Goal: Navigation & Orientation: Understand site structure

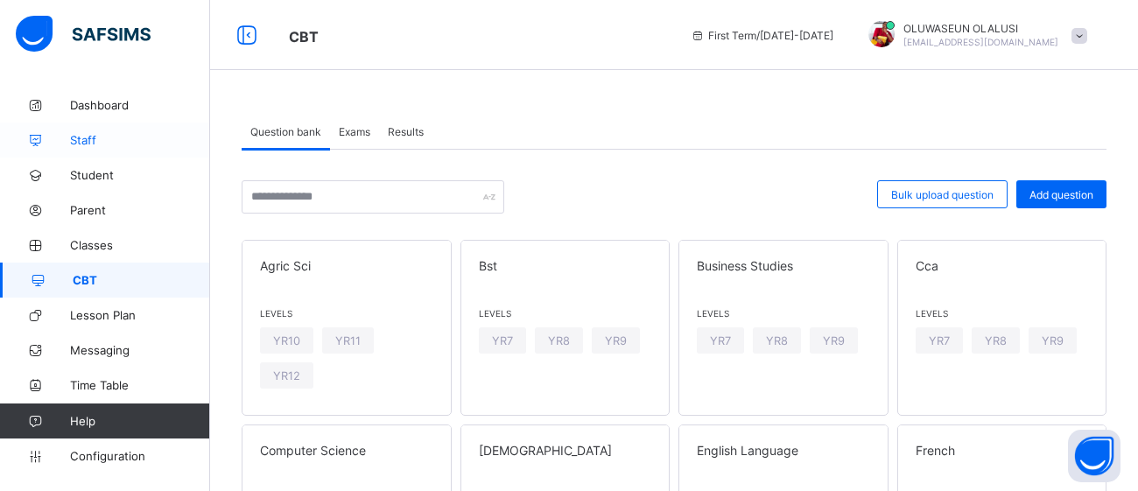
click at [71, 137] on span "Staff" at bounding box center [140, 140] width 140 height 14
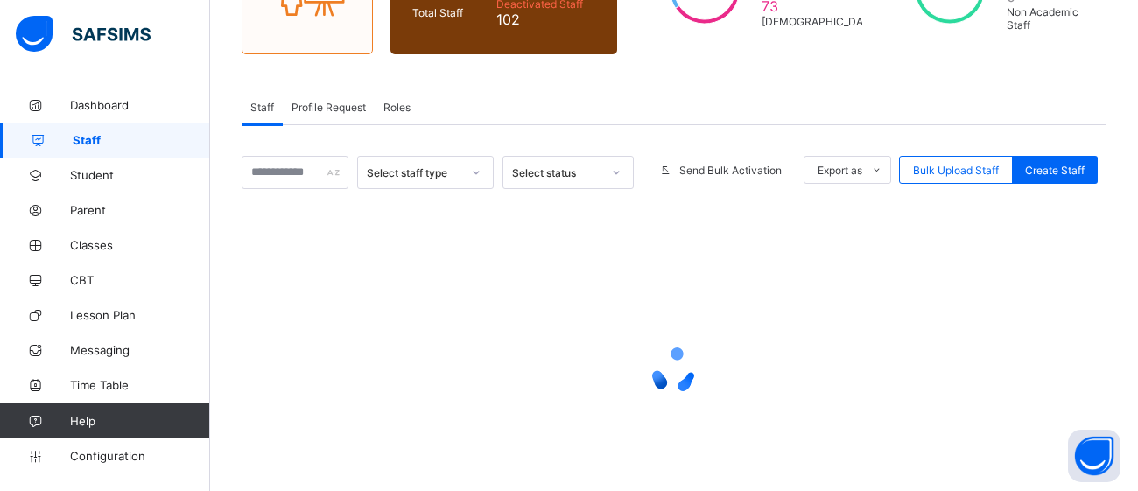
scroll to position [297, 0]
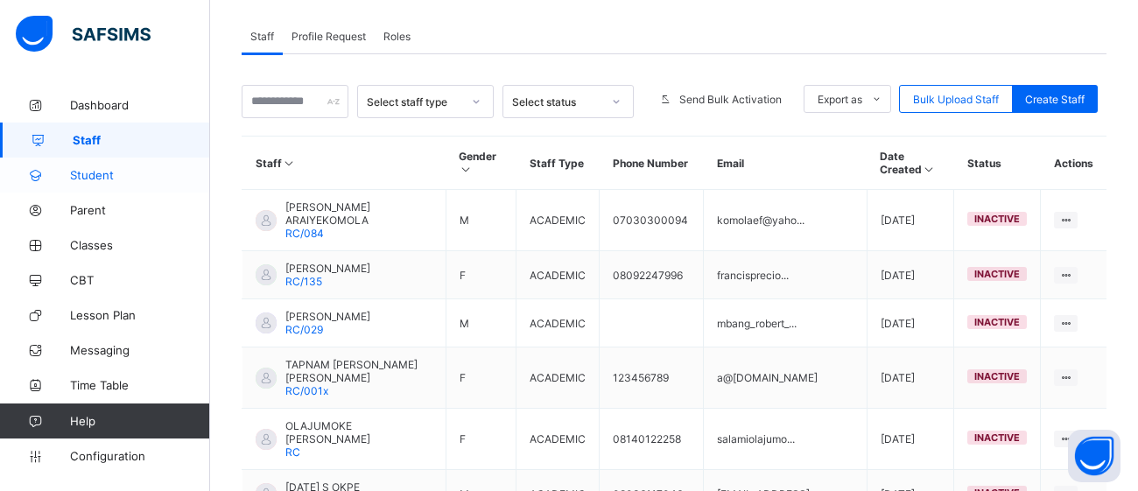
click at [71, 178] on span "Student" at bounding box center [140, 175] width 140 height 14
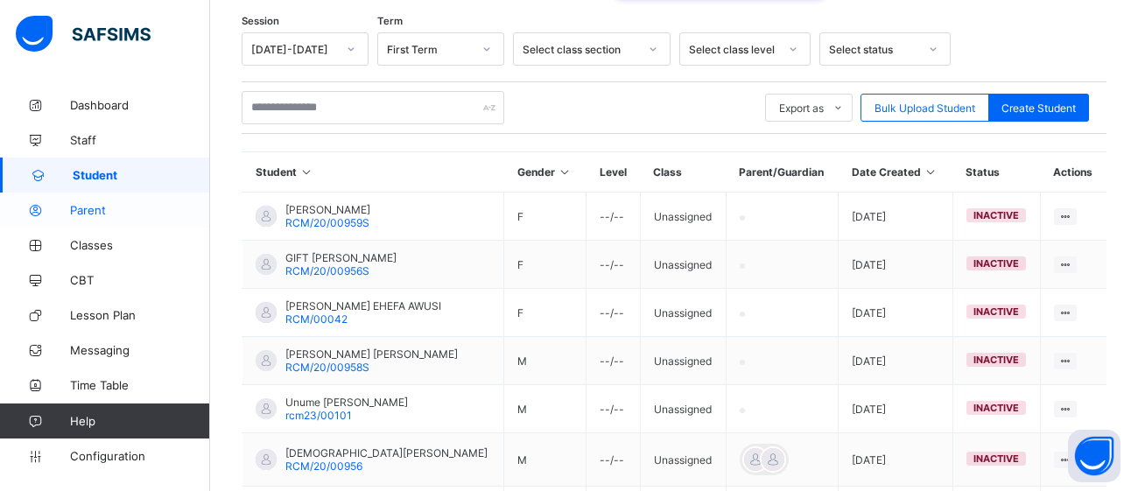
scroll to position [297, 0]
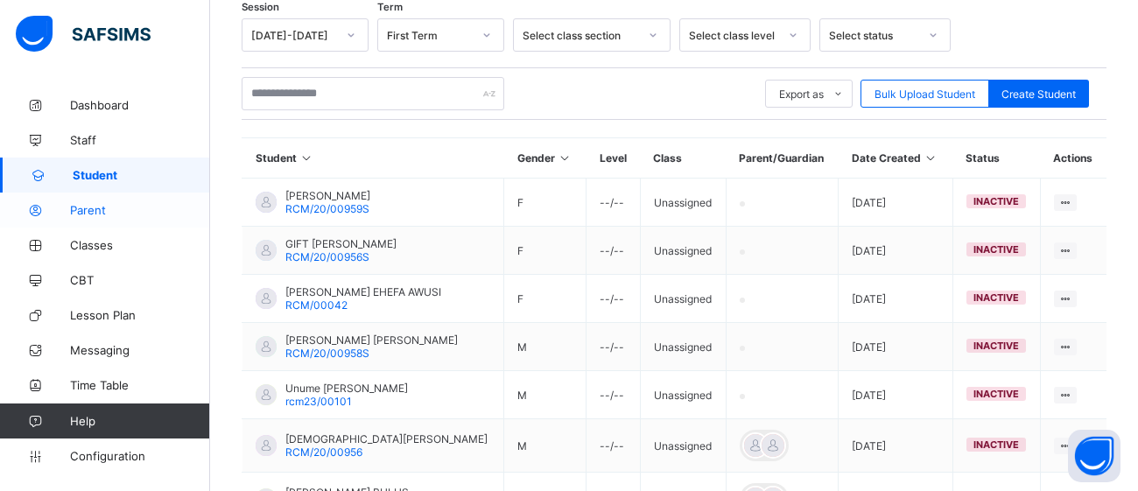
click at [95, 215] on span "Parent" at bounding box center [140, 210] width 140 height 14
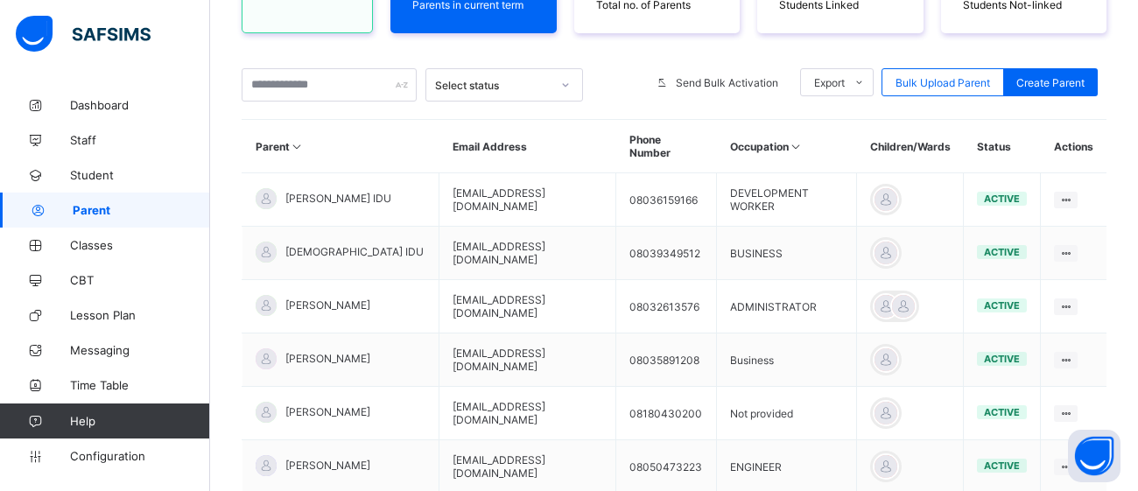
scroll to position [297, 0]
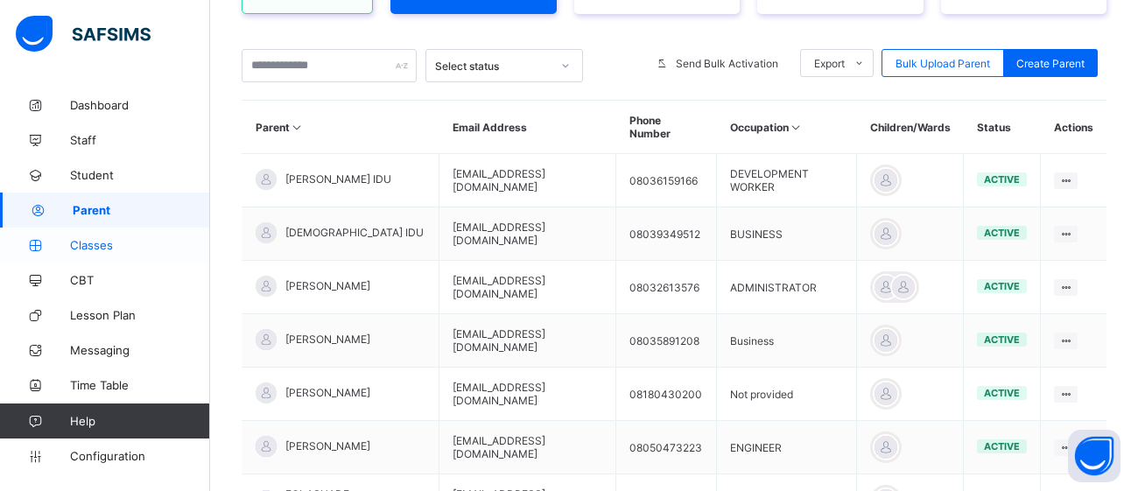
click at [100, 238] on span "Classes" at bounding box center [140, 245] width 140 height 14
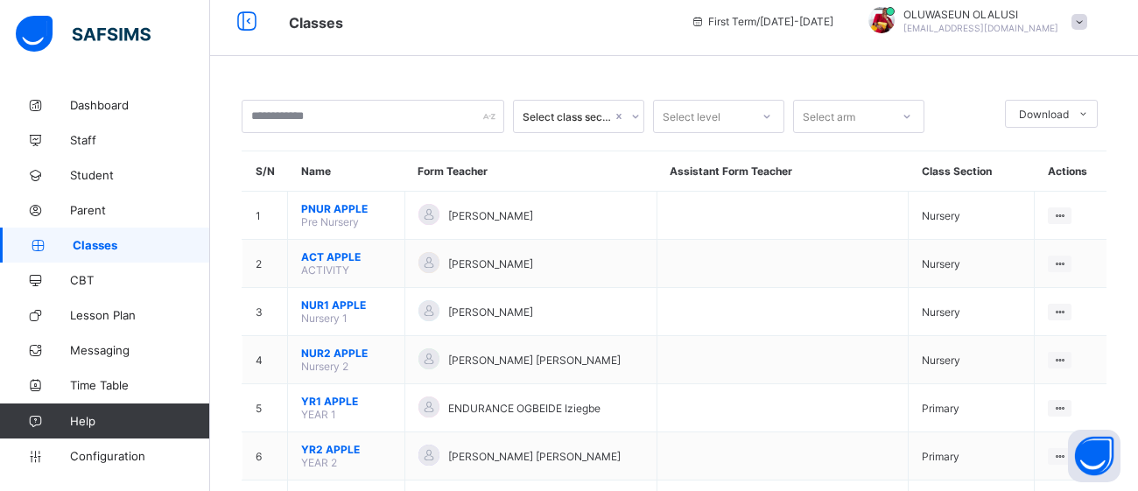
scroll to position [297, 0]
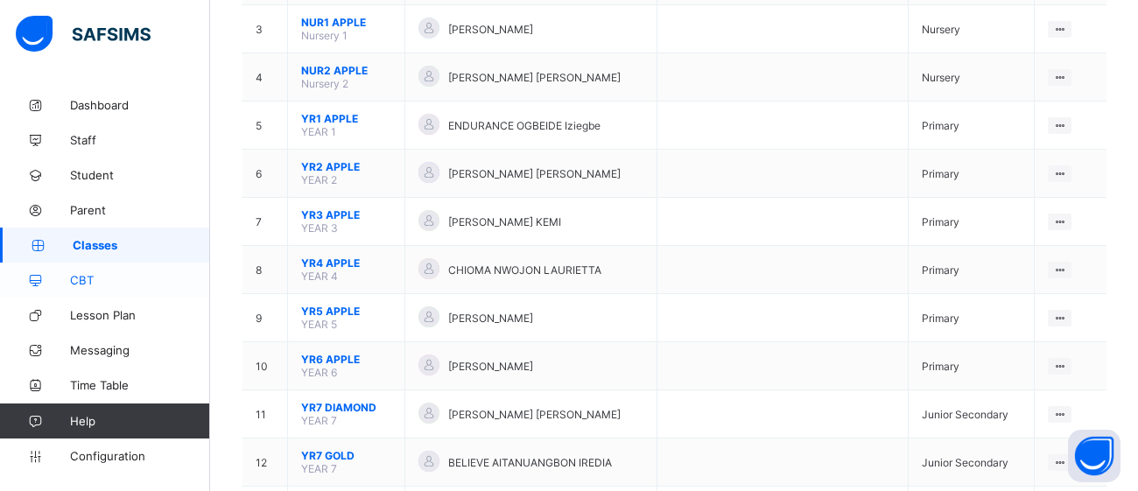
click at [94, 280] on span "CBT" at bounding box center [140, 280] width 140 height 14
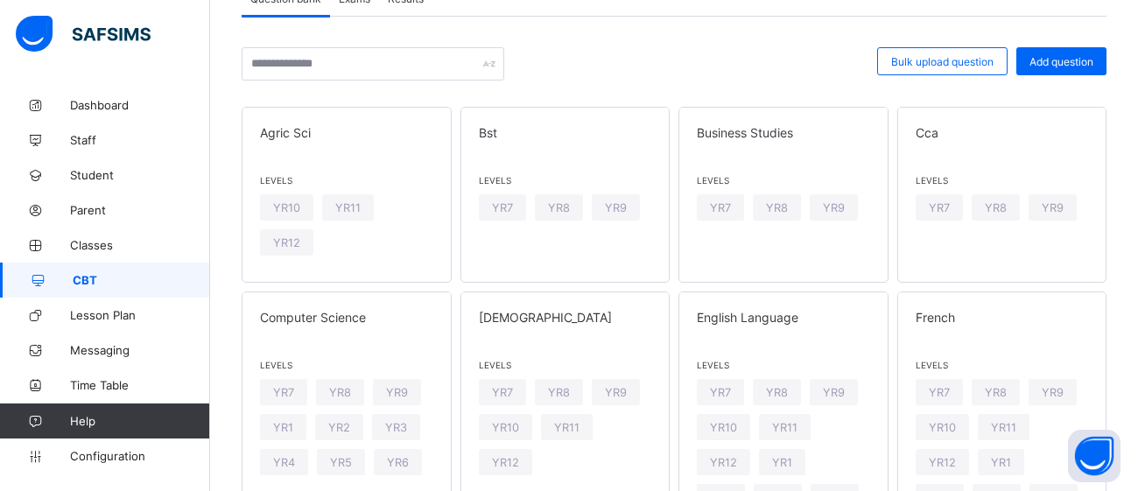
scroll to position [297, 0]
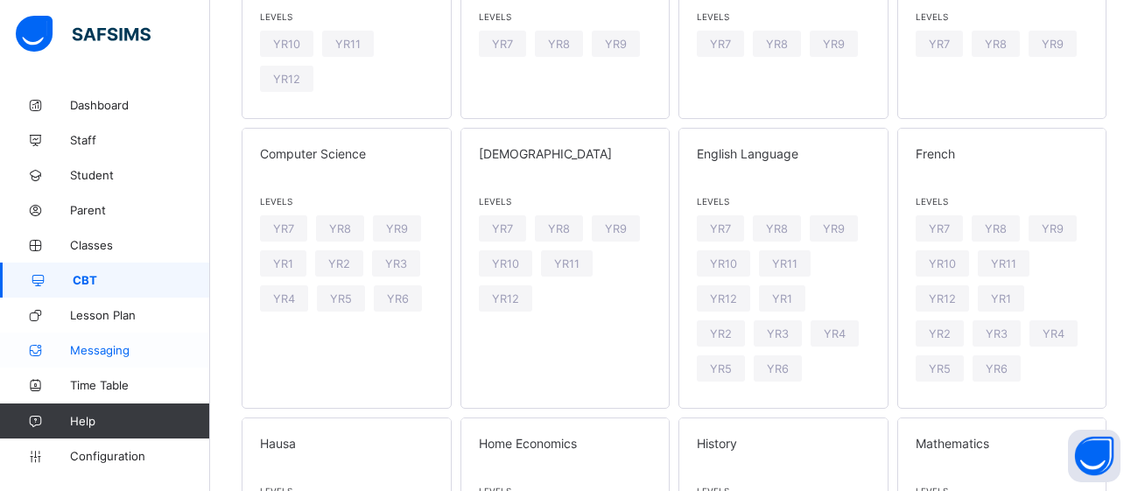
click at [96, 347] on span "Messaging" at bounding box center [140, 350] width 140 height 14
